Goal: Task Accomplishment & Management: Use online tool/utility

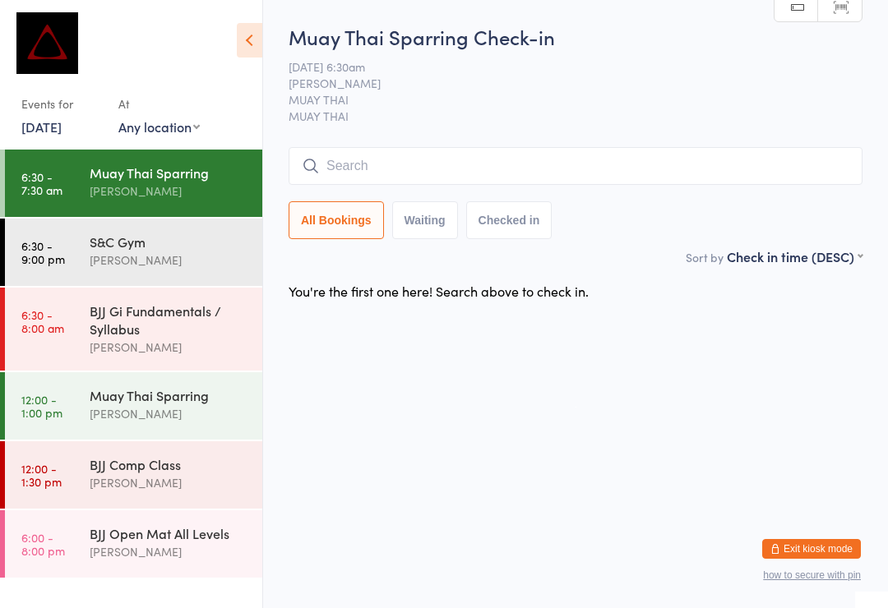
click at [455, 151] on input "search" at bounding box center [576, 166] width 574 height 38
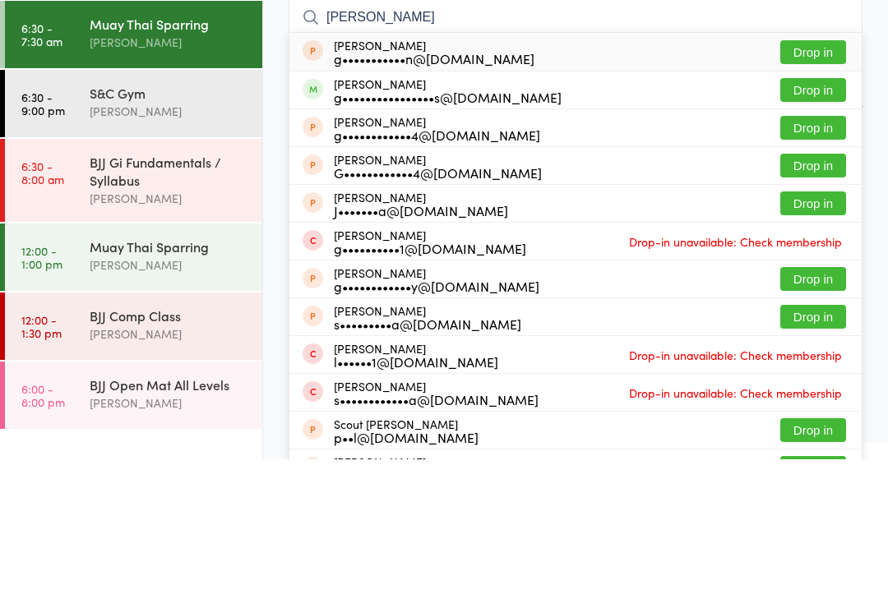
type input "[PERSON_NAME]"
click at [810, 227] on button "Drop in" at bounding box center [813, 239] width 66 height 24
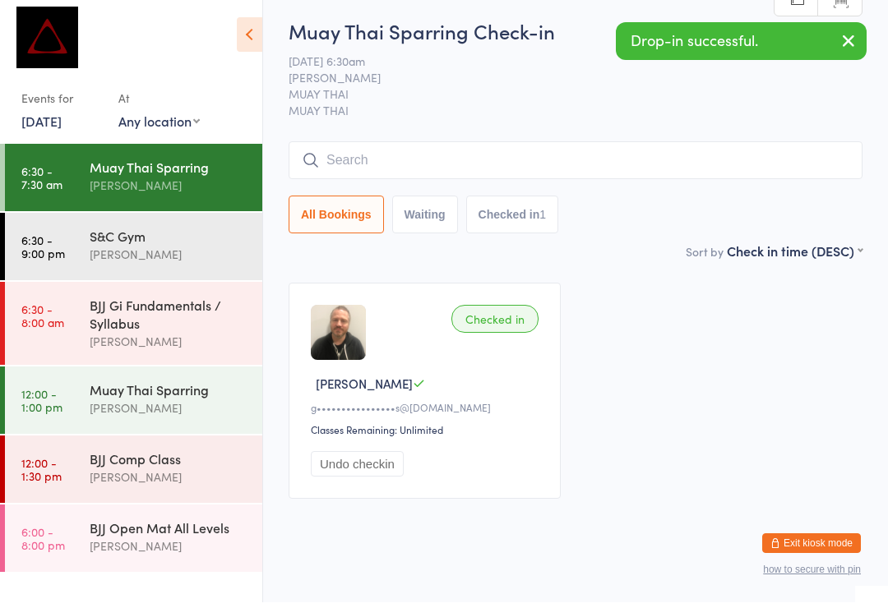
click at [612, 194] on div "All Bookings Waiting Checked in 1" at bounding box center [576, 193] width 574 height 92
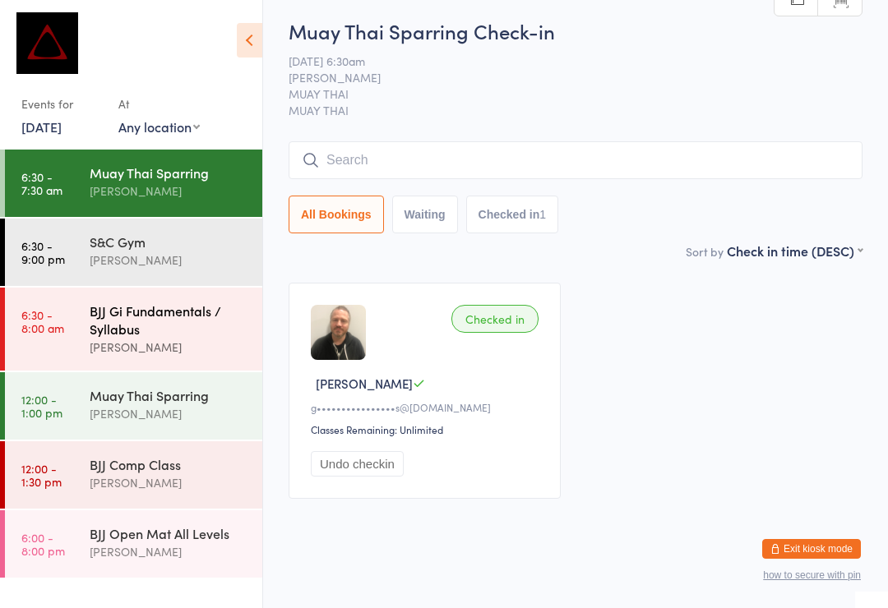
click at [210, 326] on div "BJJ Gi Fundamentals / Syllabus" at bounding box center [169, 320] width 159 height 36
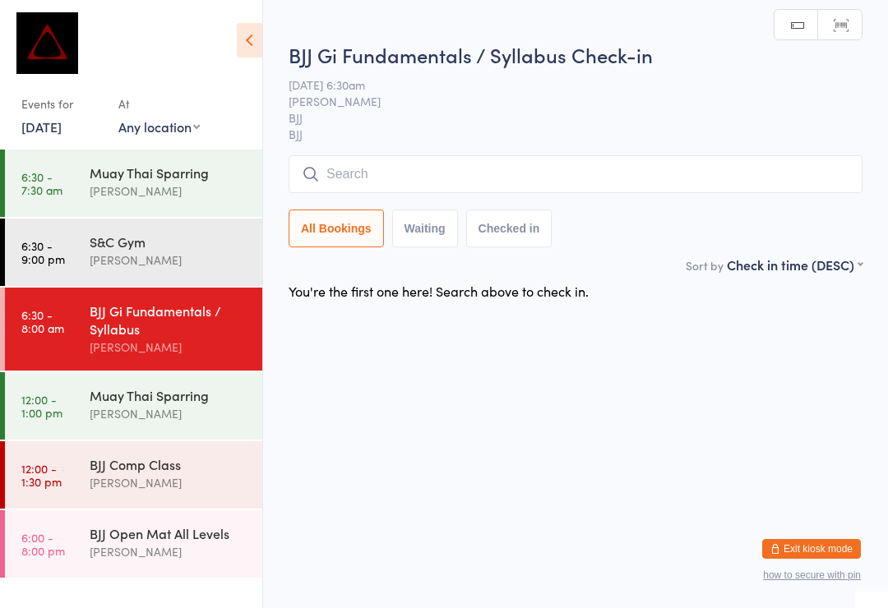
click at [529, 187] on input "search" at bounding box center [576, 174] width 574 height 38
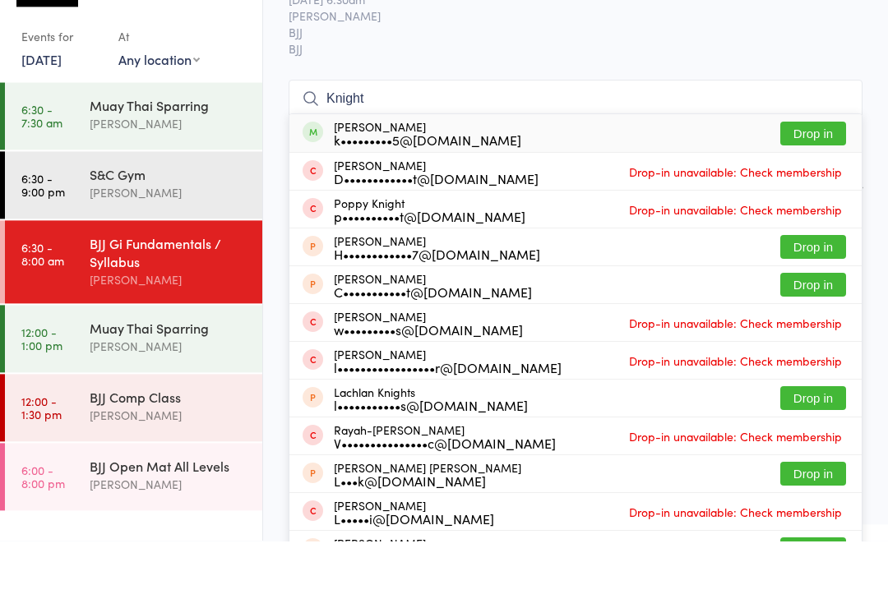
type input "Knight"
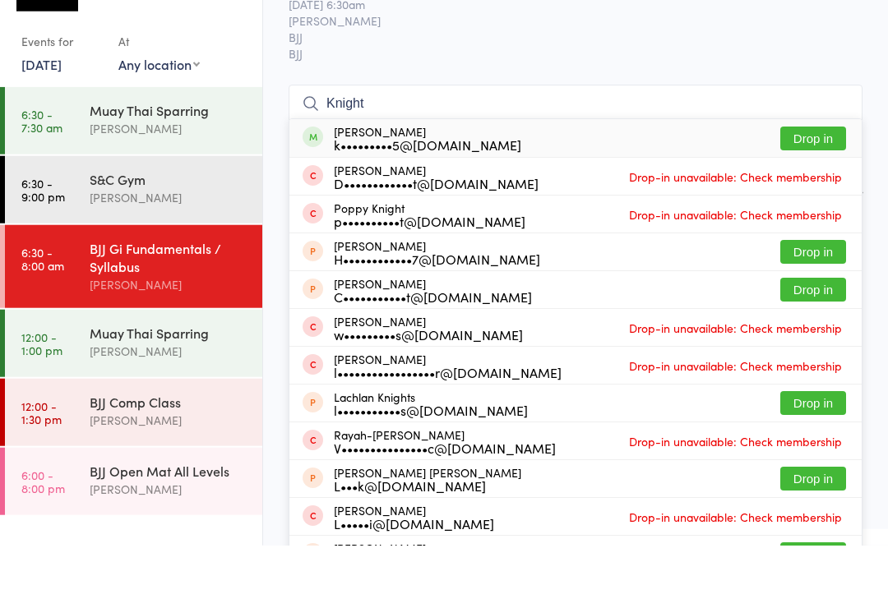
click at [806, 189] on button "Drop in" at bounding box center [813, 201] width 66 height 24
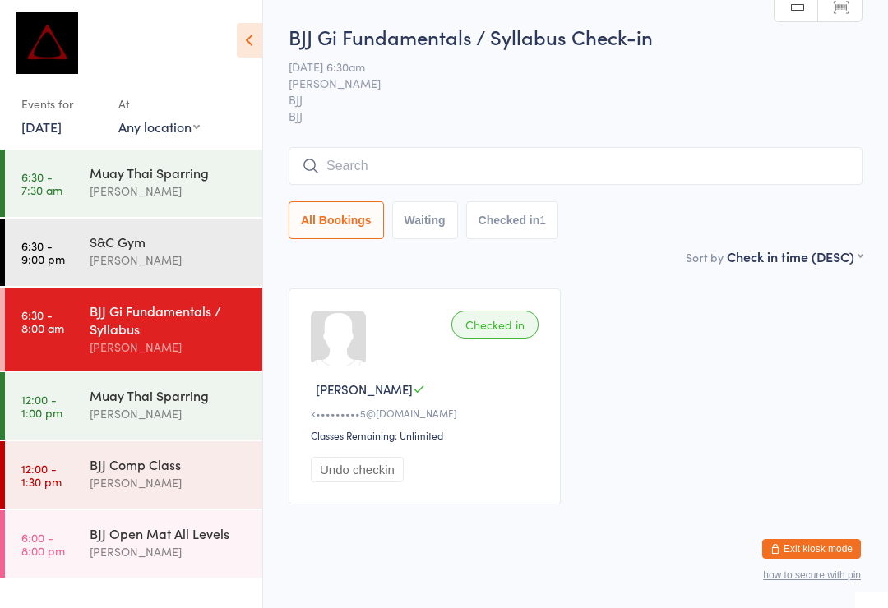
click at [697, 142] on div "BJJ Gi Fundamentals / Syllabus Check-in [DATE] 6:30am [PERSON_NAME] BJJ BJJ Man…" at bounding box center [576, 135] width 574 height 224
click at [667, 173] on input "search" at bounding box center [576, 166] width 574 height 38
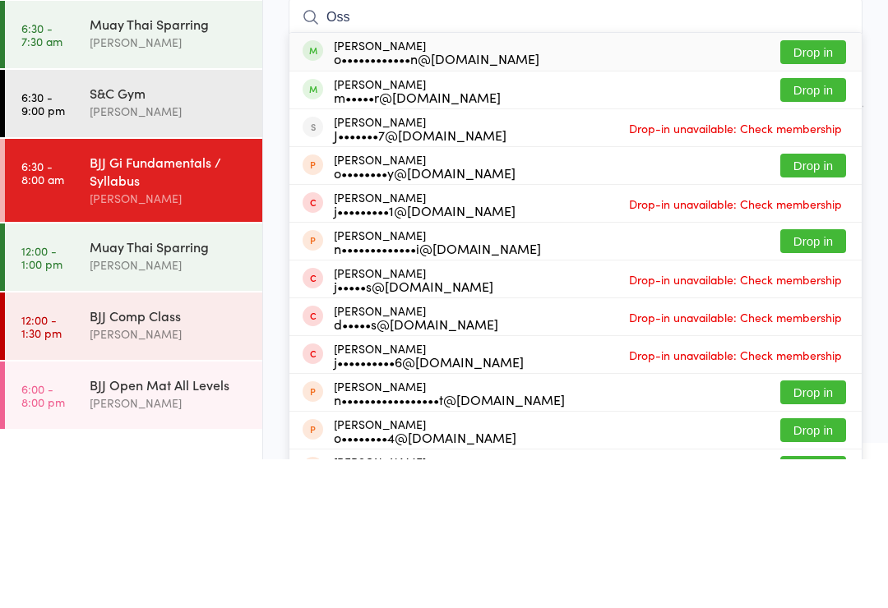
type input "Oss"
click at [833, 189] on button "Drop in" at bounding box center [813, 201] width 66 height 24
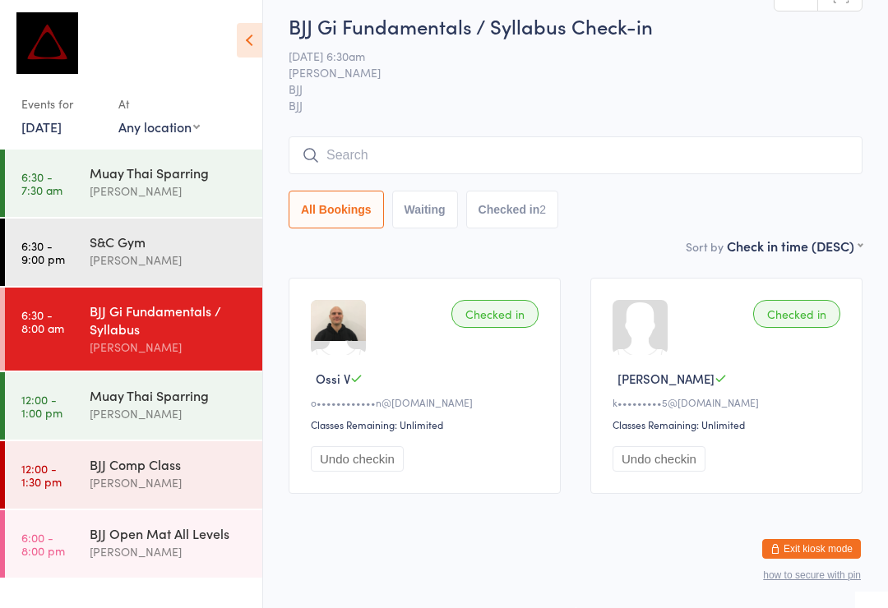
click at [501, 136] on input "search" at bounding box center [576, 155] width 574 height 38
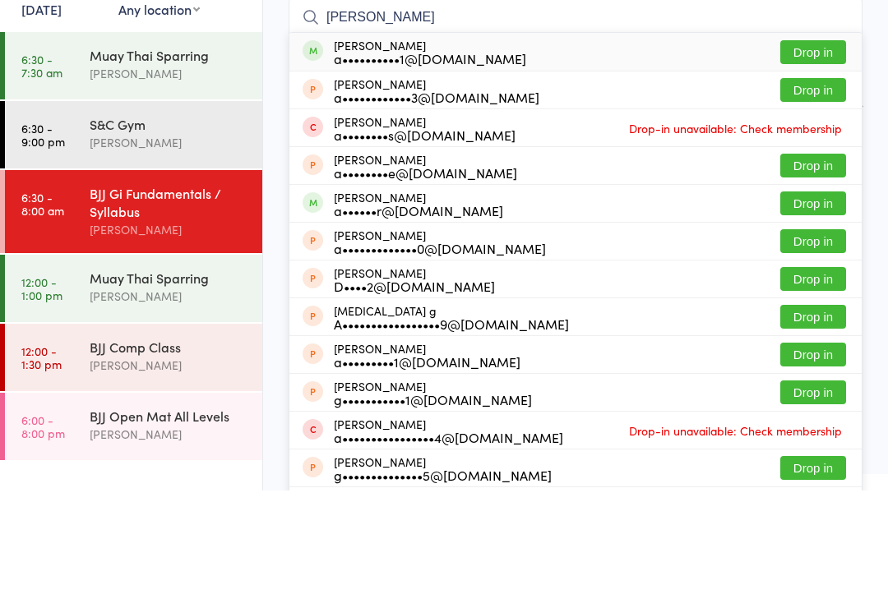
type input "[PERSON_NAME]"
click at [810, 158] on button "Drop in" at bounding box center [813, 170] width 66 height 24
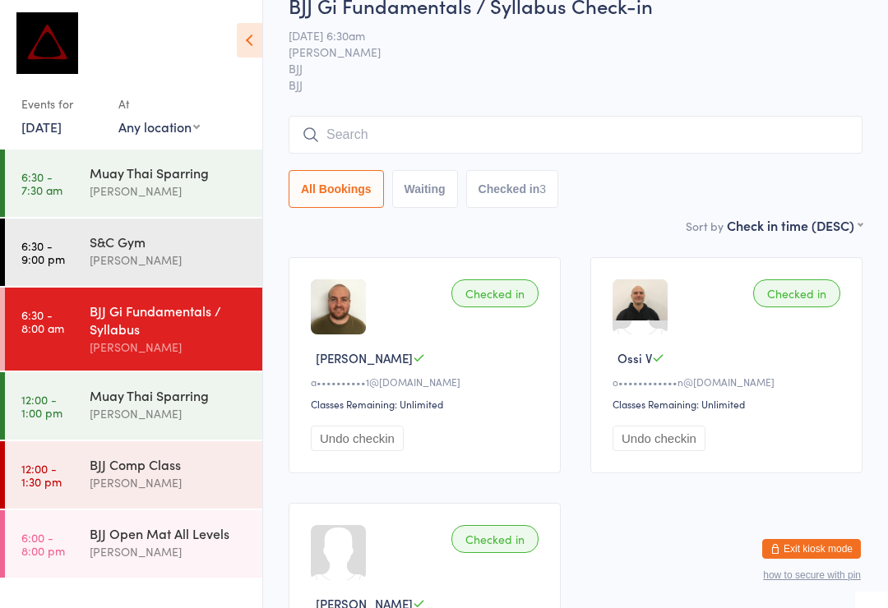
click at [624, 141] on input "search" at bounding box center [576, 135] width 574 height 38
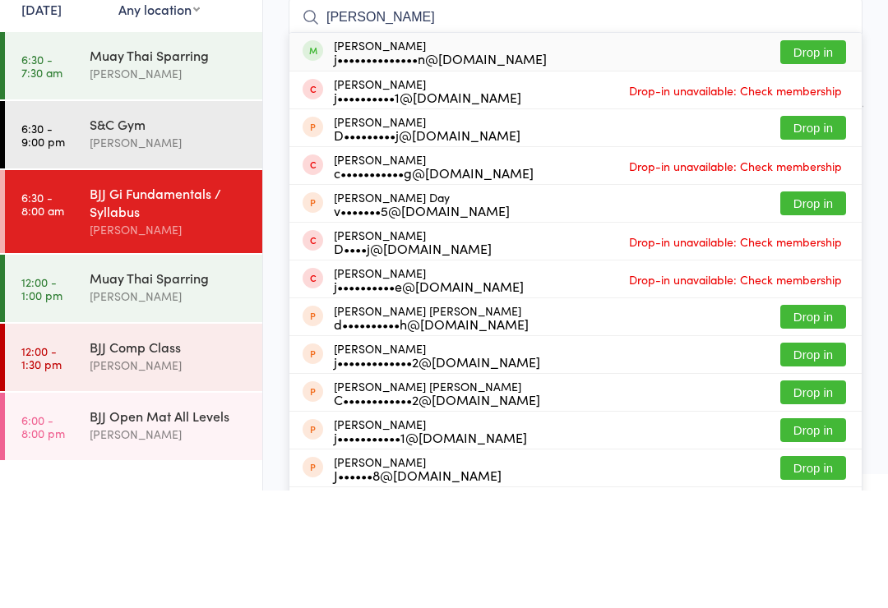
type input "[PERSON_NAME]"
click at [821, 158] on button "Drop in" at bounding box center [813, 170] width 66 height 24
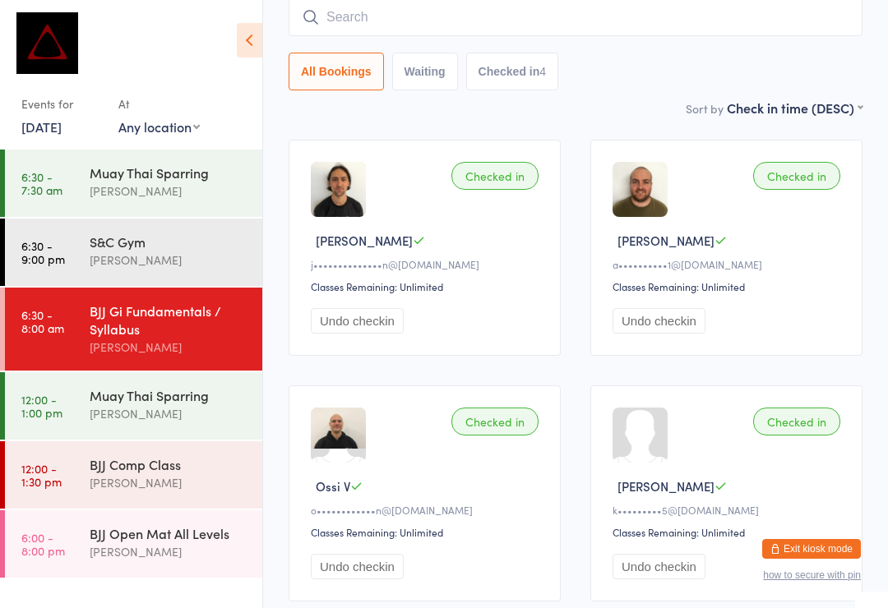
click at [408, 21] on input "search" at bounding box center [576, 17] width 574 height 38
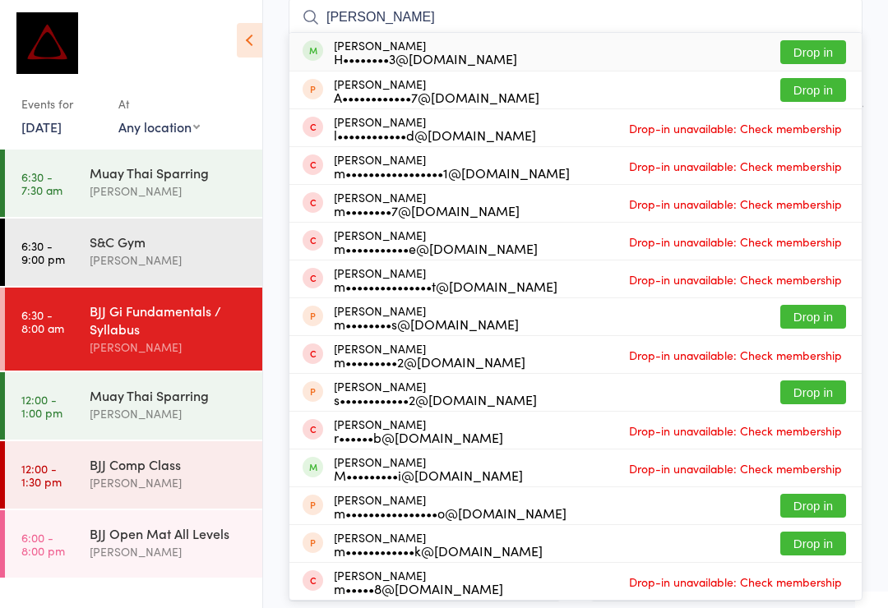
type input "[PERSON_NAME]"
click at [811, 49] on button "Drop in" at bounding box center [813, 52] width 66 height 24
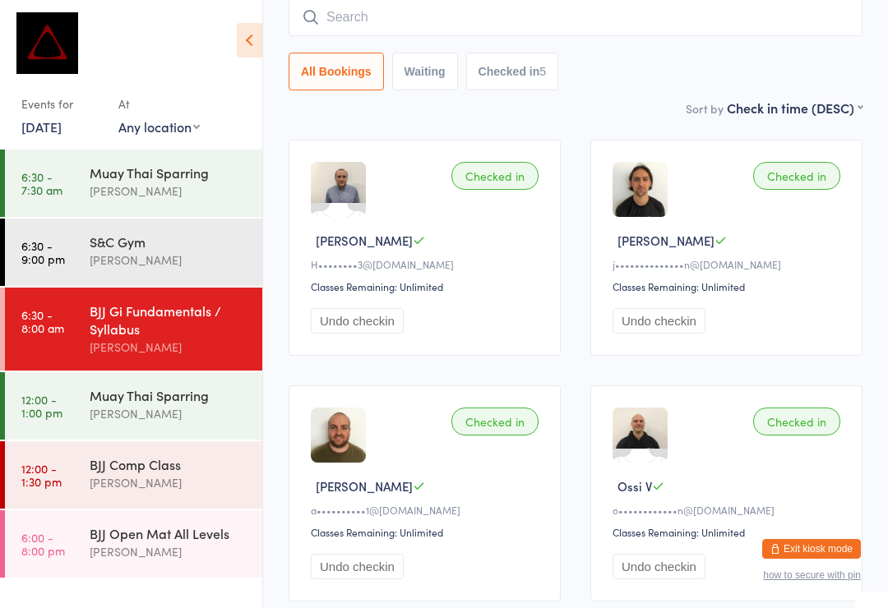
click at [687, 21] on input "search" at bounding box center [576, 17] width 574 height 38
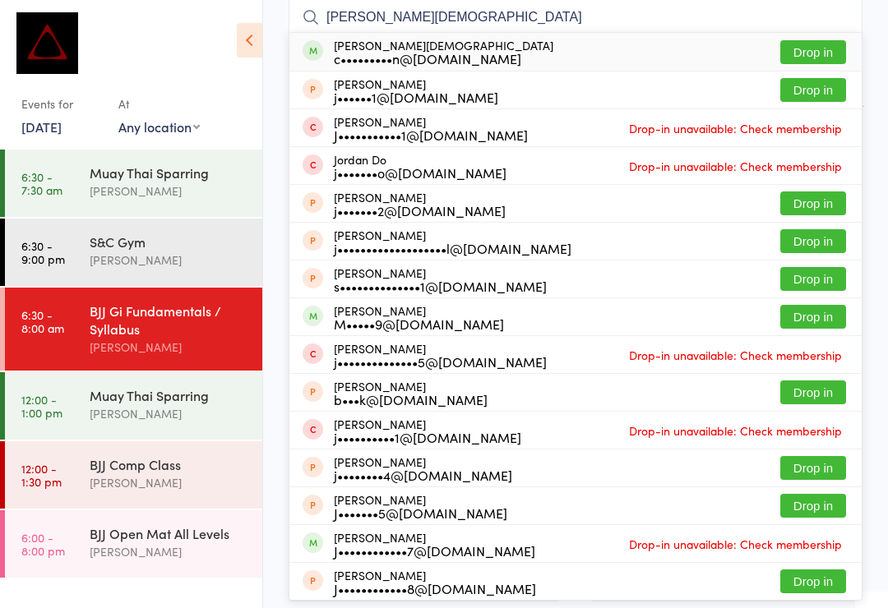
type input "[PERSON_NAME][DEMOGRAPHIC_DATA]"
click at [817, 56] on button "Drop in" at bounding box center [813, 52] width 66 height 24
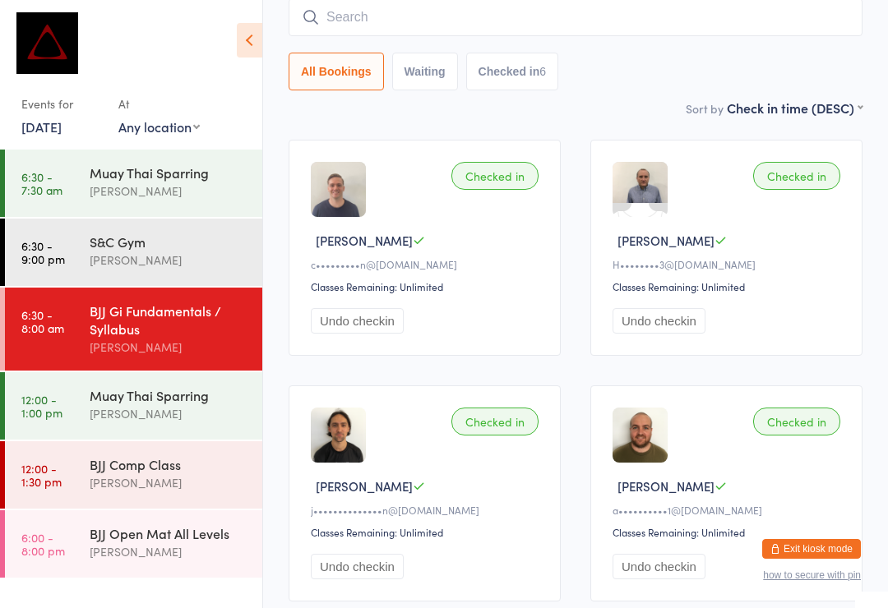
type input "L"
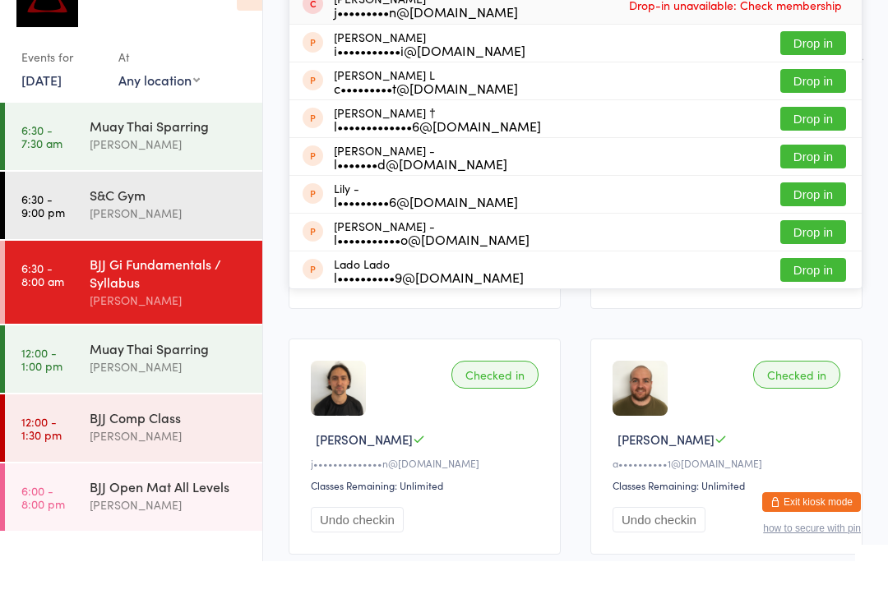
click at [196, 302] on div "BJJ Gi Fundamentals / Syllabus" at bounding box center [169, 320] width 159 height 36
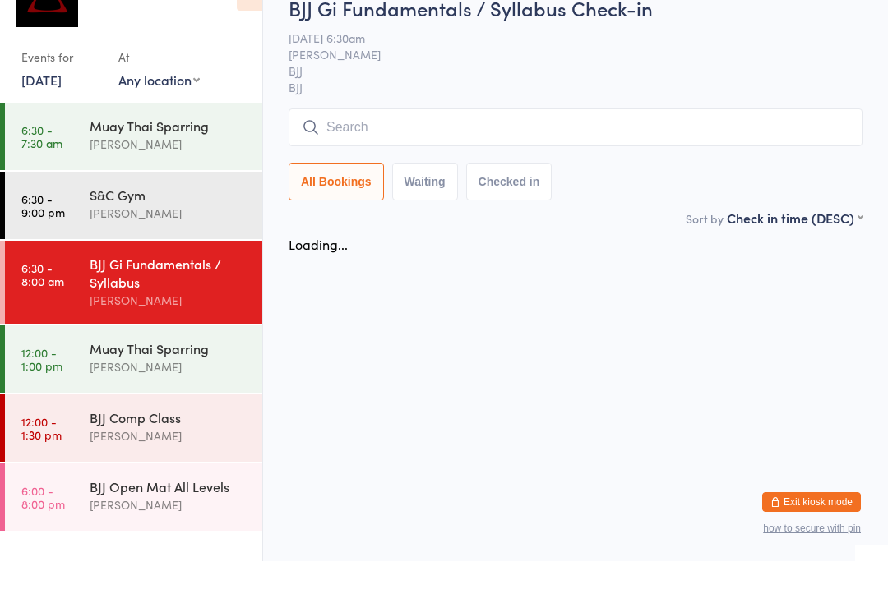
scroll to position [0, 0]
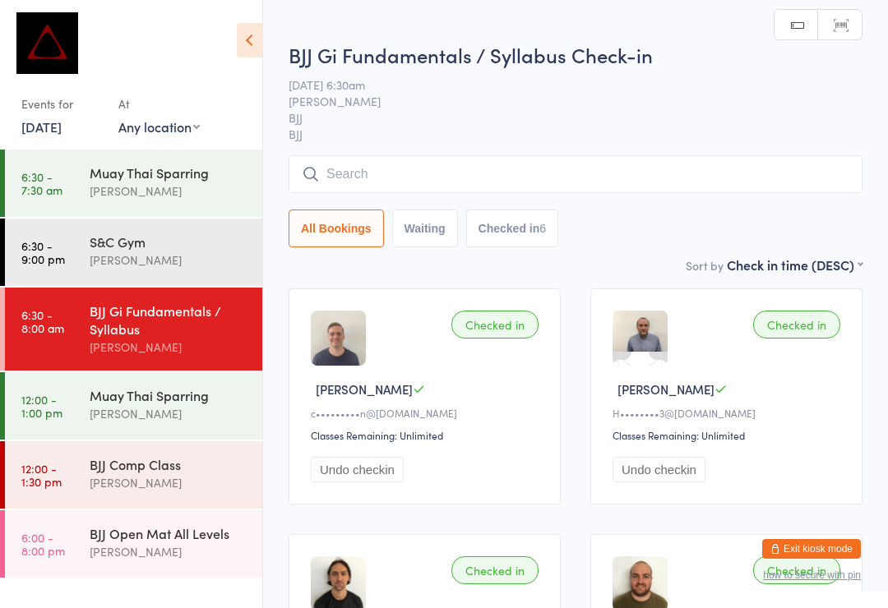
click at [506, 187] on input "search" at bounding box center [576, 174] width 574 height 38
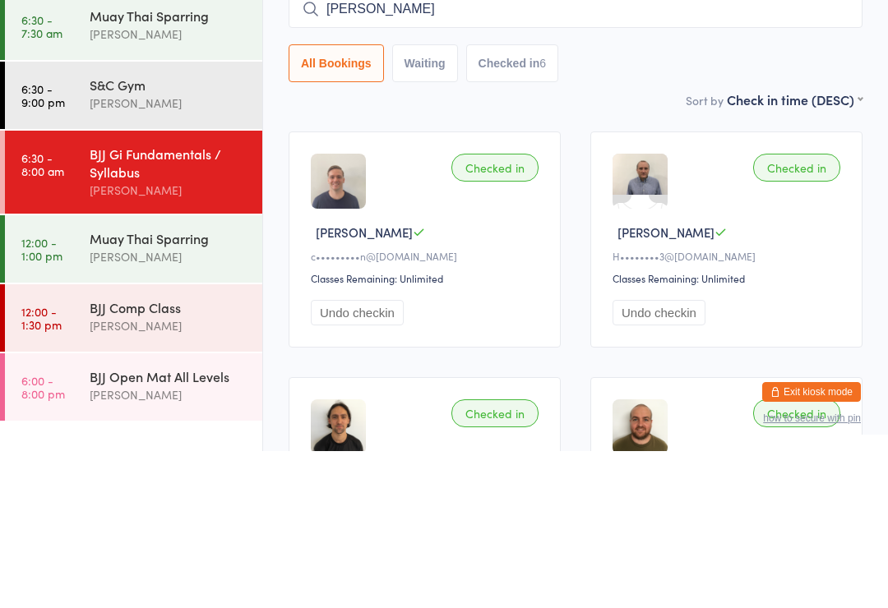
type input "[PERSON_NAME]"
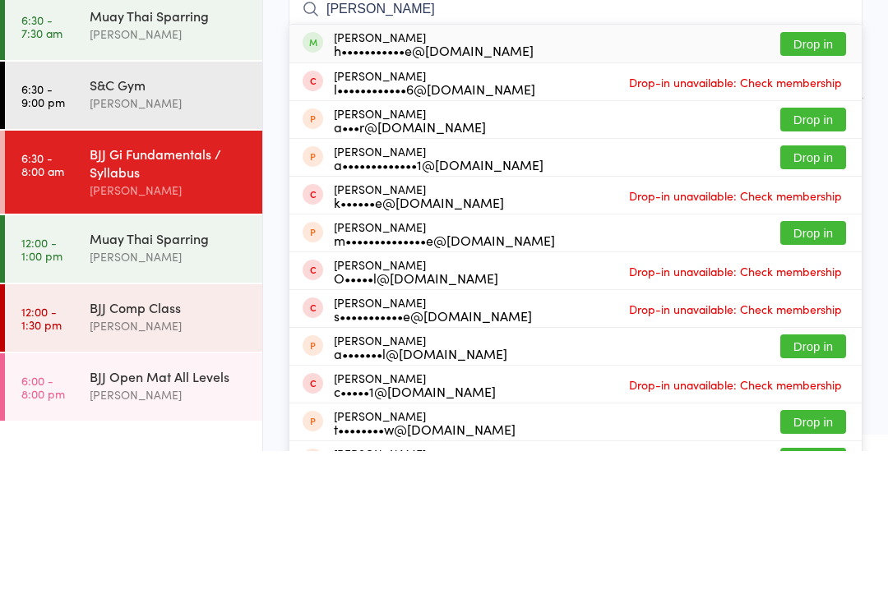
click at [822, 189] on button "Drop in" at bounding box center [813, 201] width 66 height 24
